Goal: Information Seeking & Learning: Check status

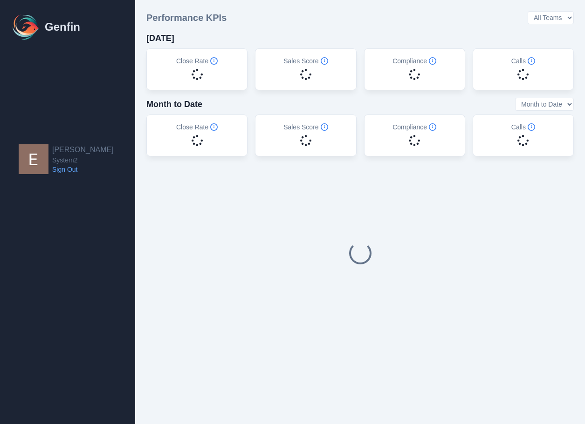
select select "14"
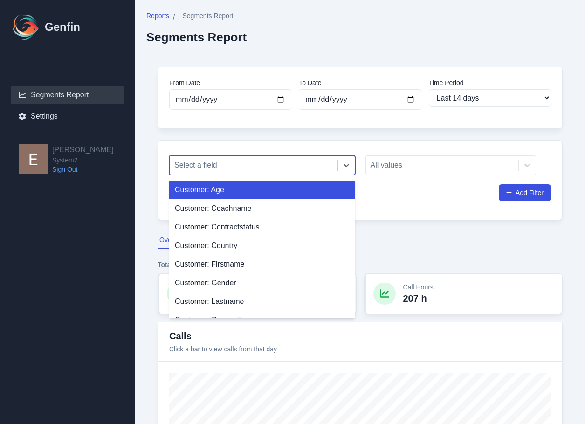
click at [299, 167] on div at bounding box center [253, 165] width 158 height 13
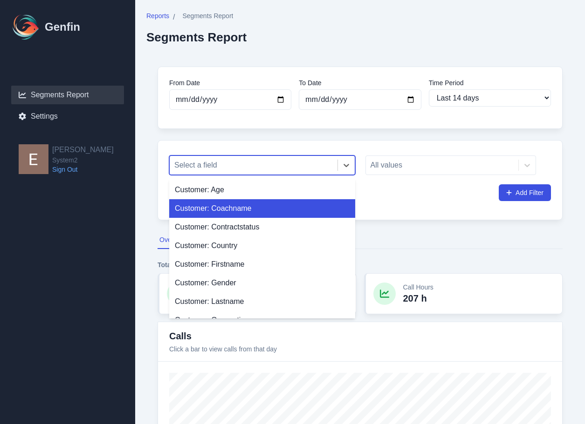
click at [270, 206] on div "Customer: Coachname" at bounding box center [262, 208] width 186 height 19
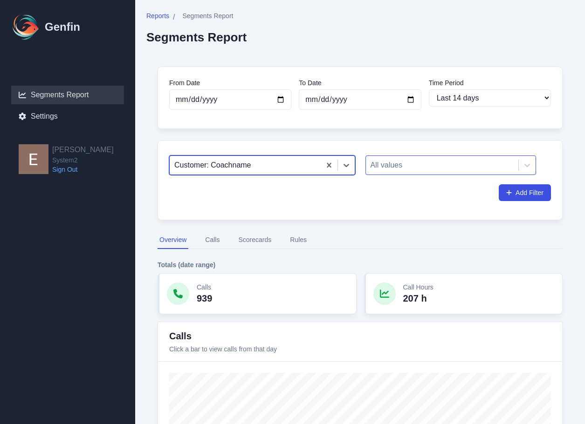
click at [384, 165] on div at bounding box center [441, 165] width 143 height 13
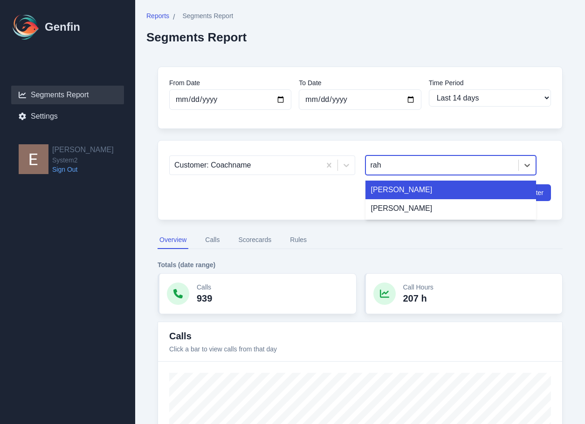
type input "rahj"
click at [402, 197] on div "[PERSON_NAME]" at bounding box center [450, 190] width 171 height 19
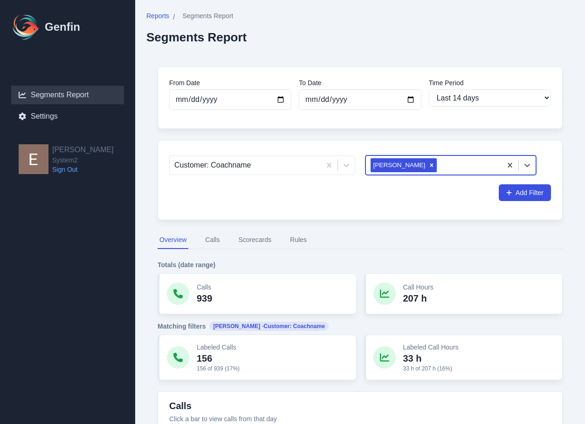
click at [245, 241] on button "Scorecards" at bounding box center [254, 240] width 37 height 18
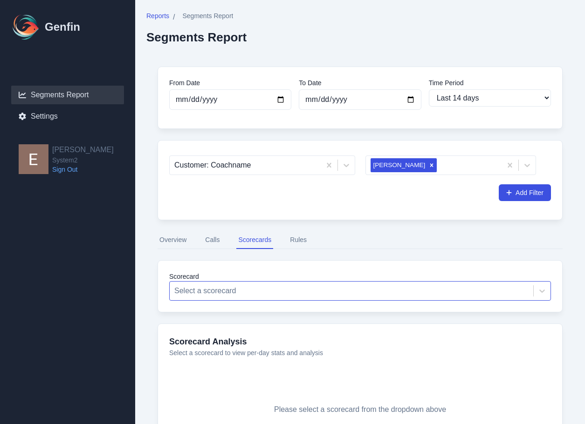
scroll to position [79, 0]
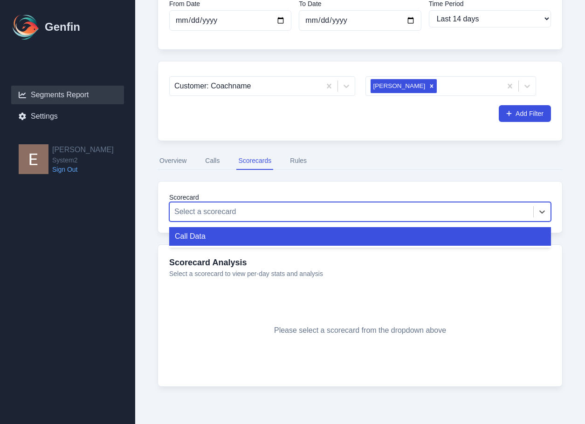
click at [290, 218] on div "Select a scorecard" at bounding box center [351, 212] width 363 height 17
click at [287, 236] on div "Call Data" at bounding box center [359, 236] width 381 height 19
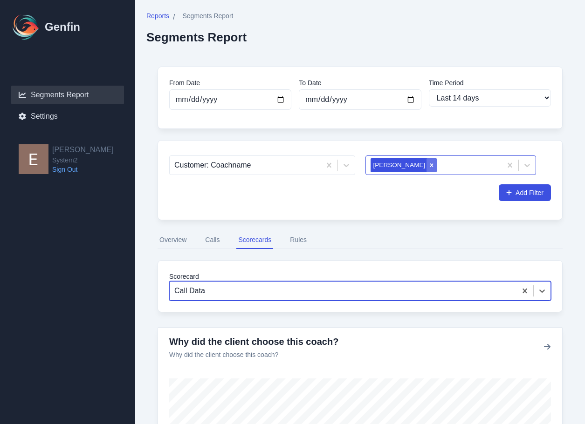
click at [428, 167] on icon "Remove Rahja" at bounding box center [431, 165] width 7 height 7
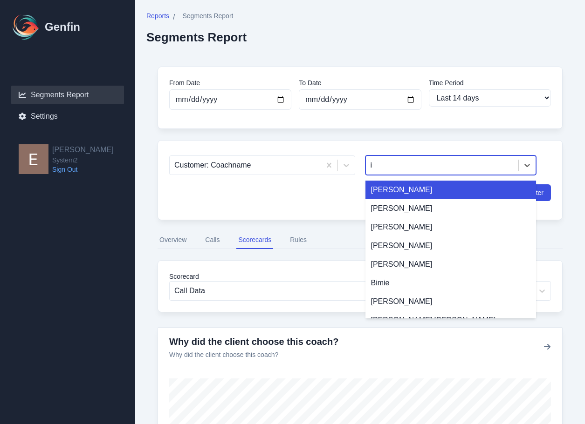
type input "in"
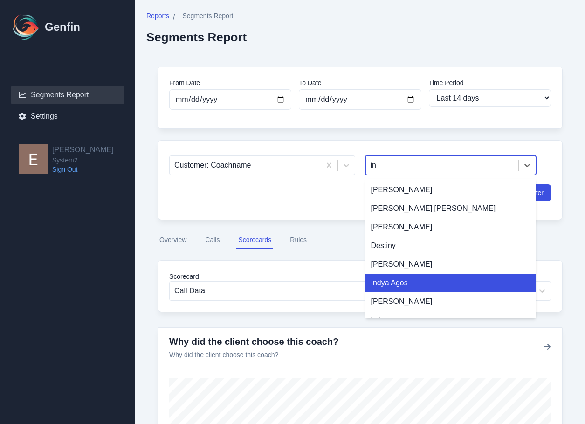
click at [405, 280] on div "Indya Agos" at bounding box center [450, 283] width 171 height 19
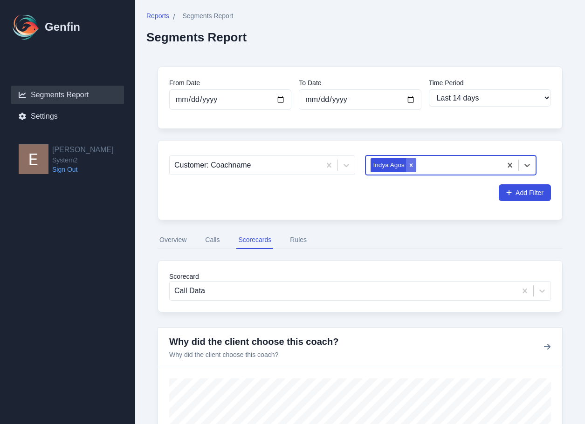
click at [412, 166] on icon "Remove Indya Agos" at bounding box center [410, 164] width 3 height 3
